Goal: Task Accomplishment & Management: Manage account settings

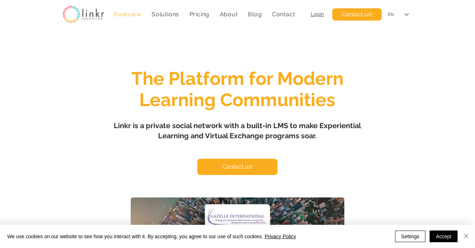
click at [467, 231] on img "Close" at bounding box center [466, 235] width 9 height 9
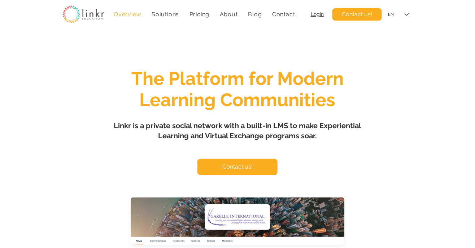
click at [71, 21] on img at bounding box center [83, 14] width 42 height 18
click at [87, 17] on img at bounding box center [83, 14] width 42 height 18
click at [408, 17] on div "EN" at bounding box center [398, 14] width 31 height 16
click at [363, 62] on div "main content" at bounding box center [237, 213] width 475 height 363
click at [320, 13] on span "Login" at bounding box center [316, 14] width 13 height 6
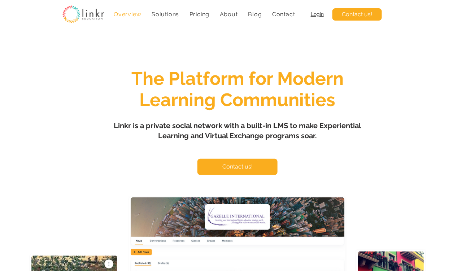
click at [316, 14] on span "Login" at bounding box center [316, 14] width 13 height 6
